Goal: Task Accomplishment & Management: Manage account settings

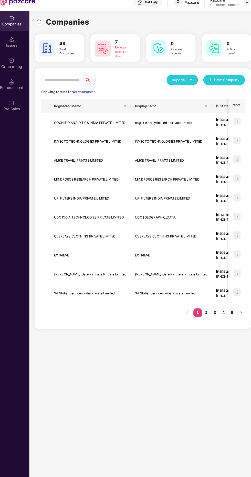
click at [71, 83] on input "text" at bounding box center [66, 82] width 42 height 10
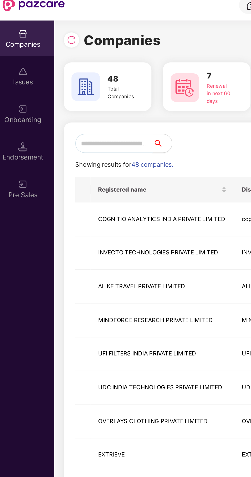
type input "*"
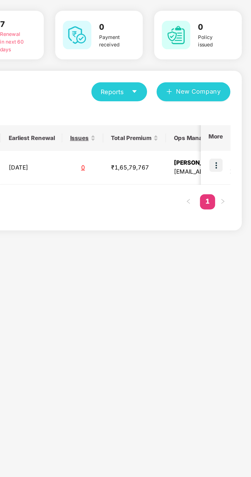
scroll to position [0, 320]
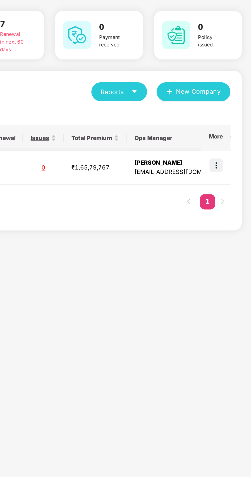
type input "****"
click at [232, 121] on img at bounding box center [232, 121] width 7 height 7
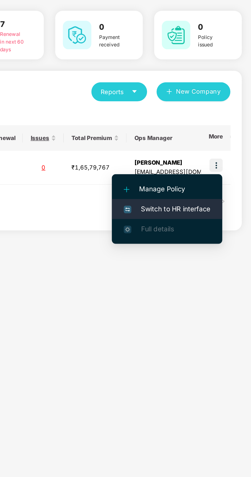
click at [212, 147] on span "Switch to HR interface" at bounding box center [206, 146] width 47 height 6
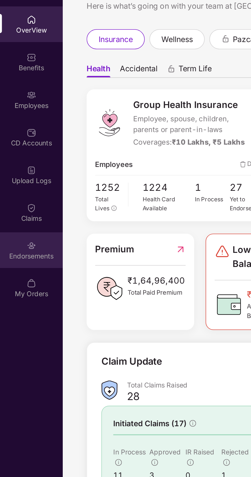
click at [14, 170] on div "Endorsements" at bounding box center [17, 170] width 34 height 5
